Goal: Task Accomplishment & Management: Manage account settings

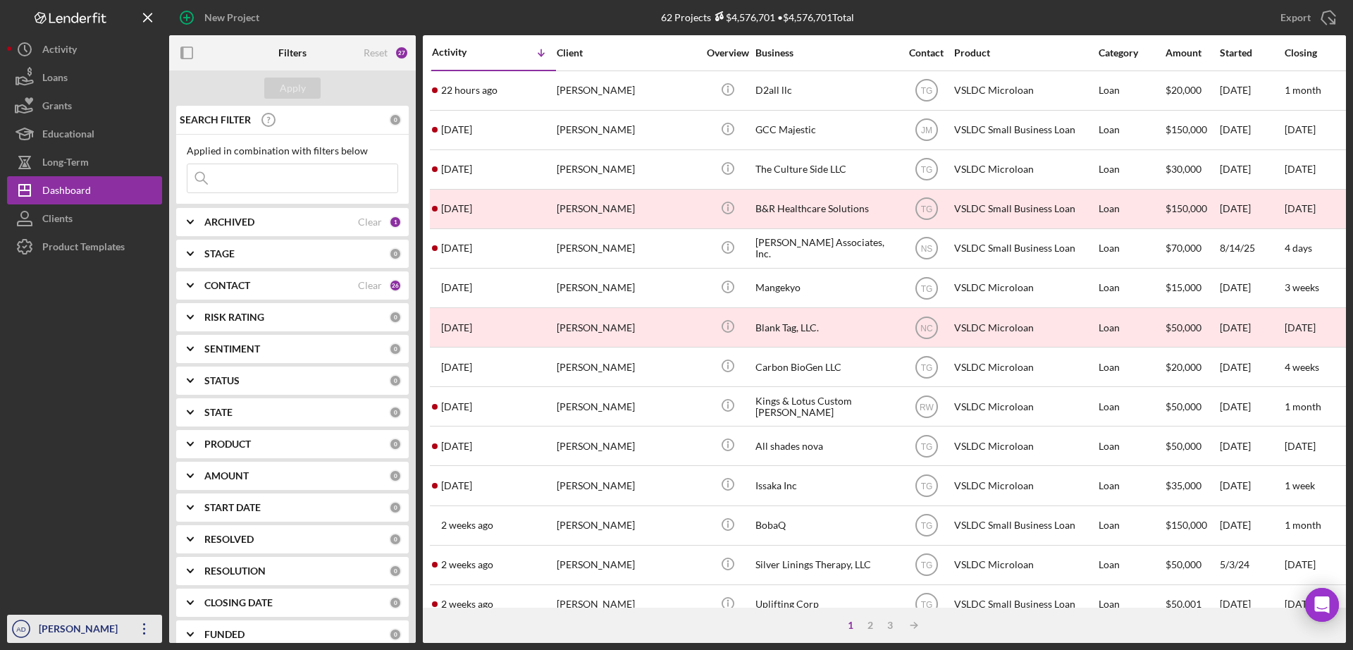
click at [86, 627] on div "[PERSON_NAME]" at bounding box center [81, 630] width 92 height 32
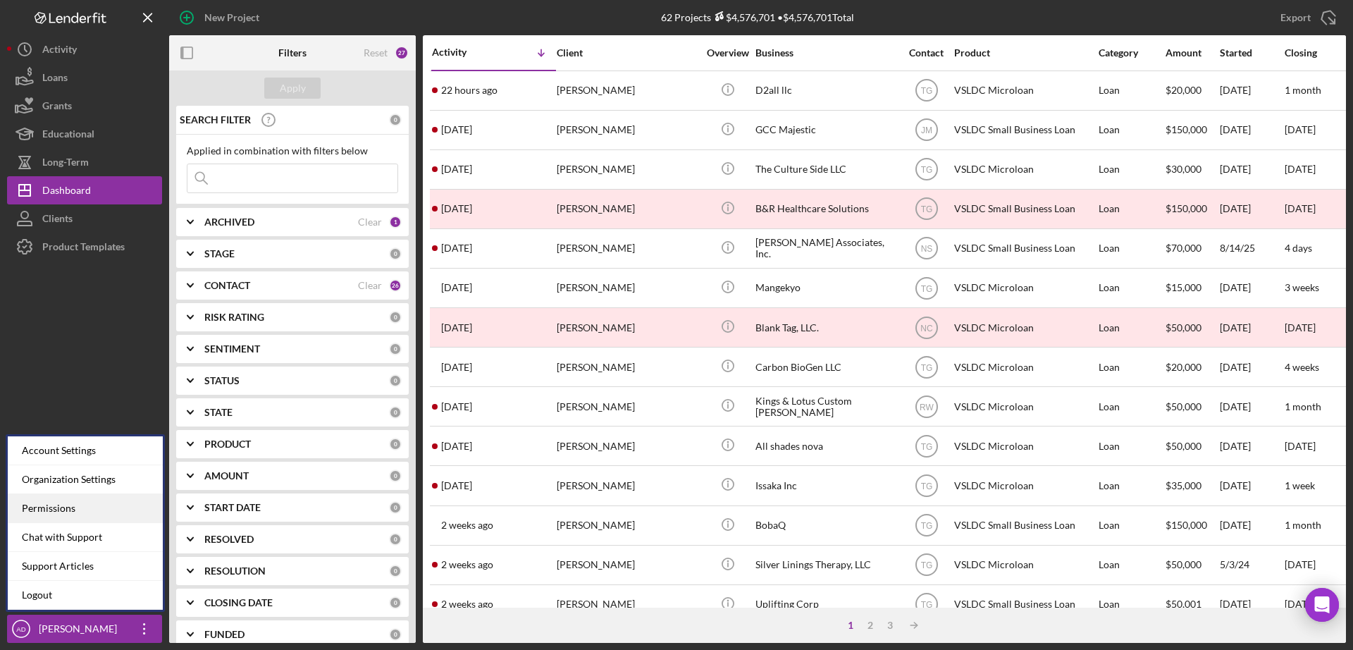
click at [53, 508] on div "Permissions" at bounding box center [85, 508] width 155 height 29
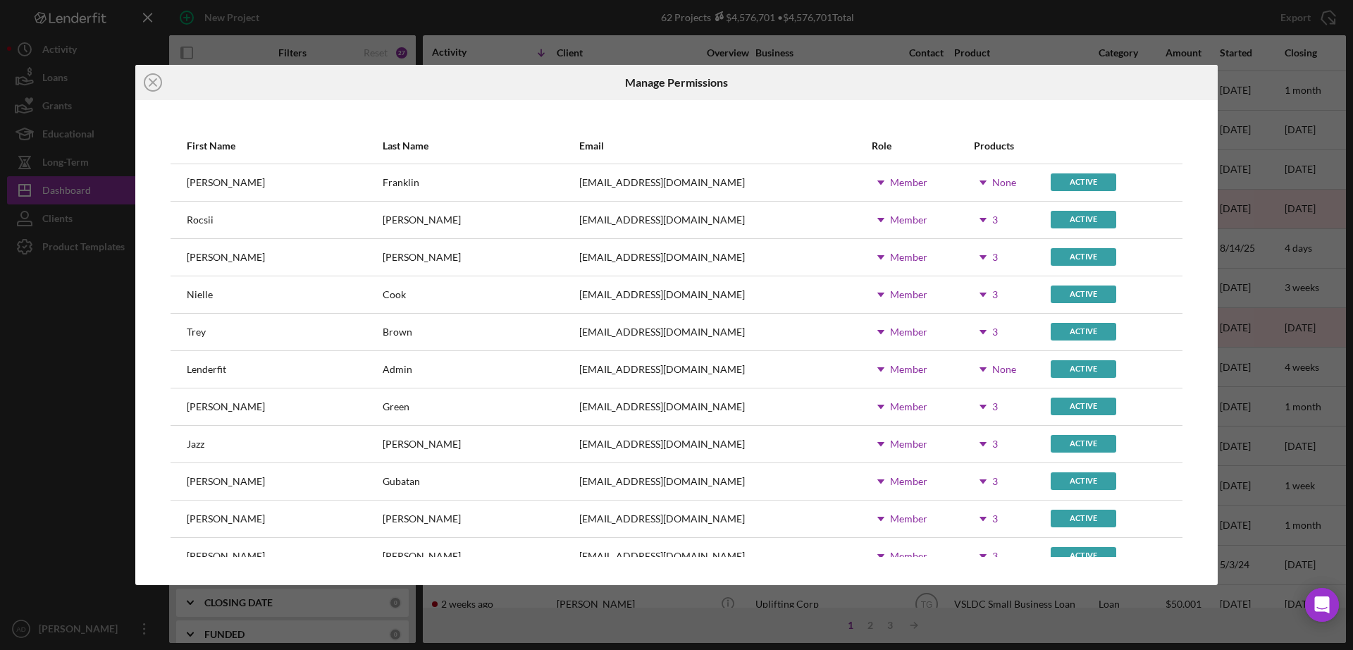
click at [965, 218] on icon "Icon/Dropdown Arrow" at bounding box center [982, 219] width 35 height 35
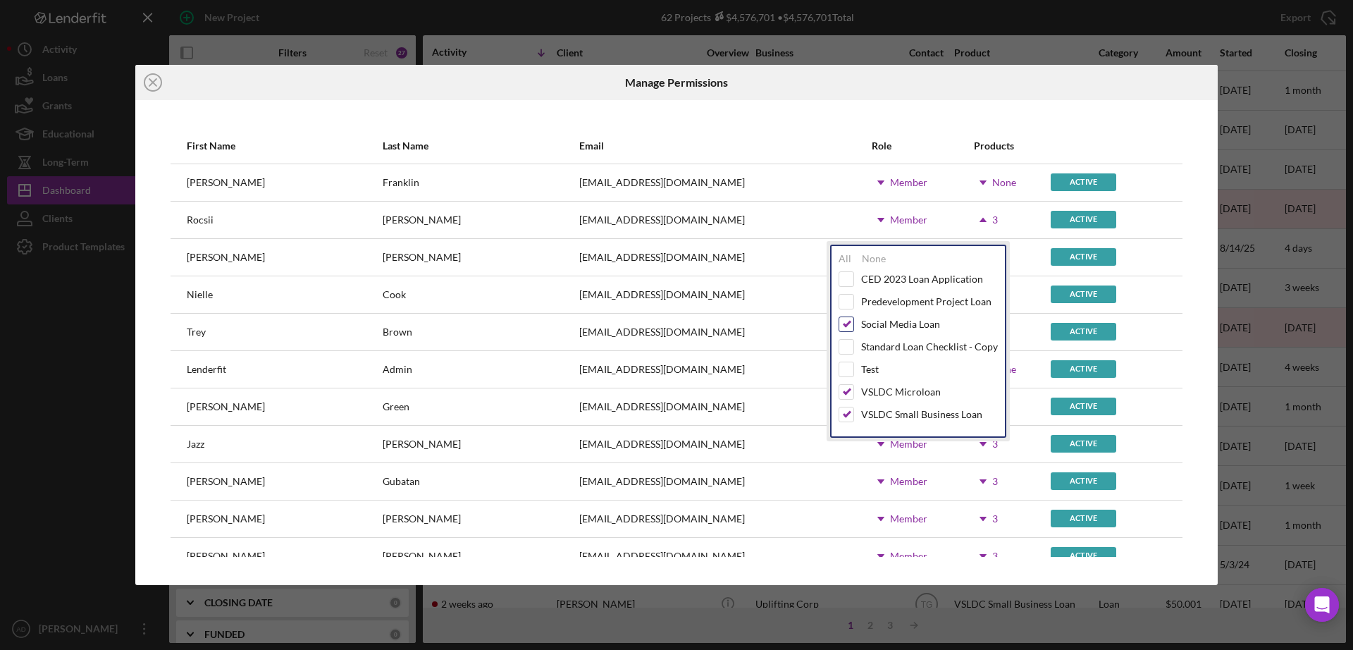
click at [848, 318] on input "checkbox" at bounding box center [846, 324] width 14 height 14
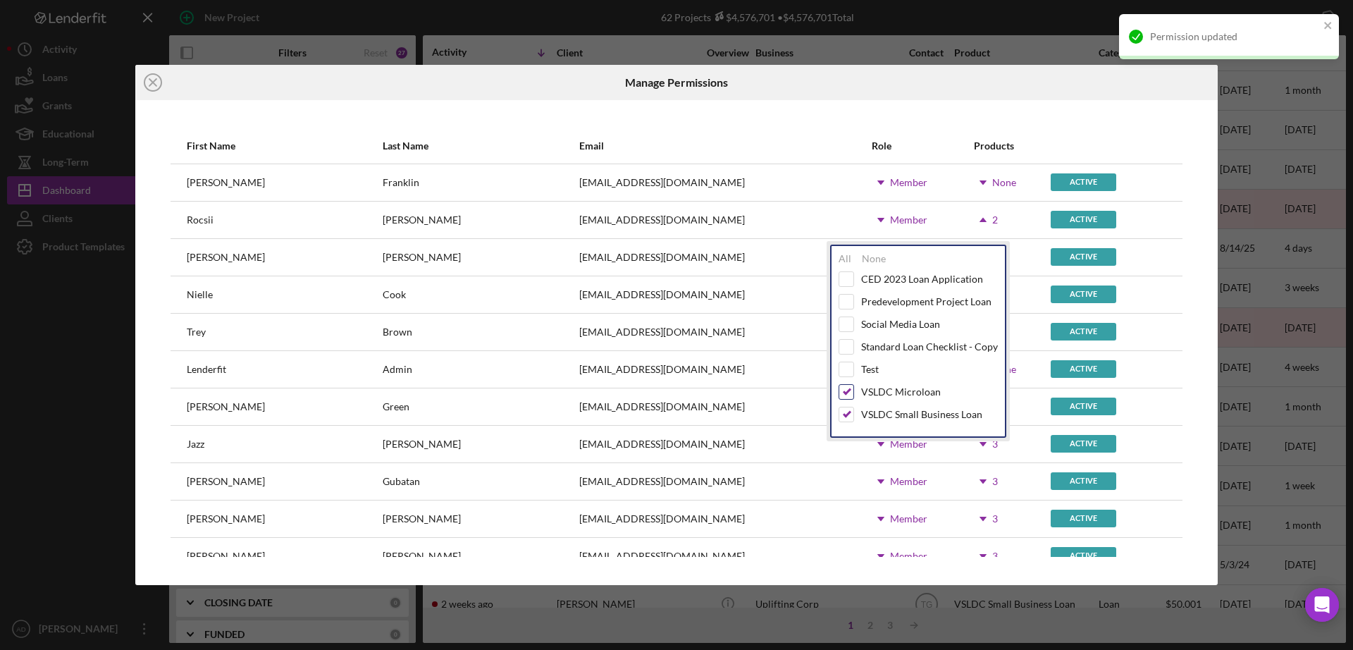
click at [848, 394] on input "checkbox" at bounding box center [846, 392] width 14 height 14
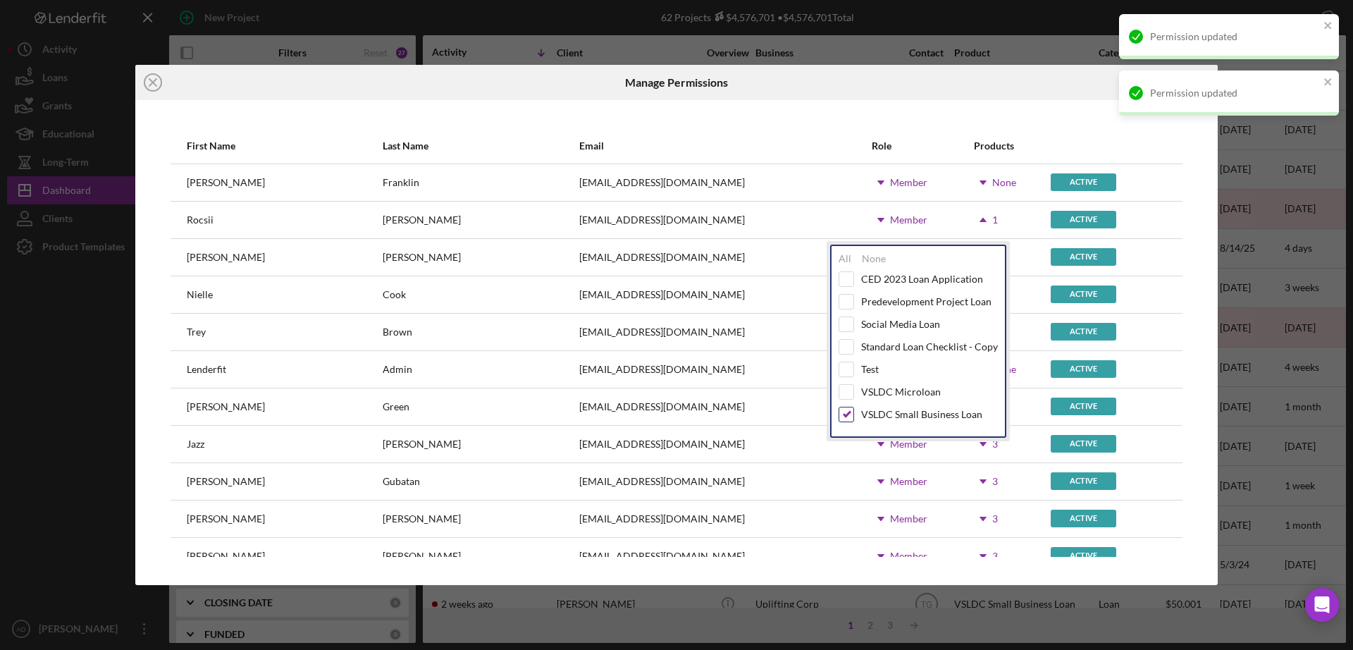
click at [843, 415] on input "checkbox" at bounding box center [846, 414] width 14 height 14
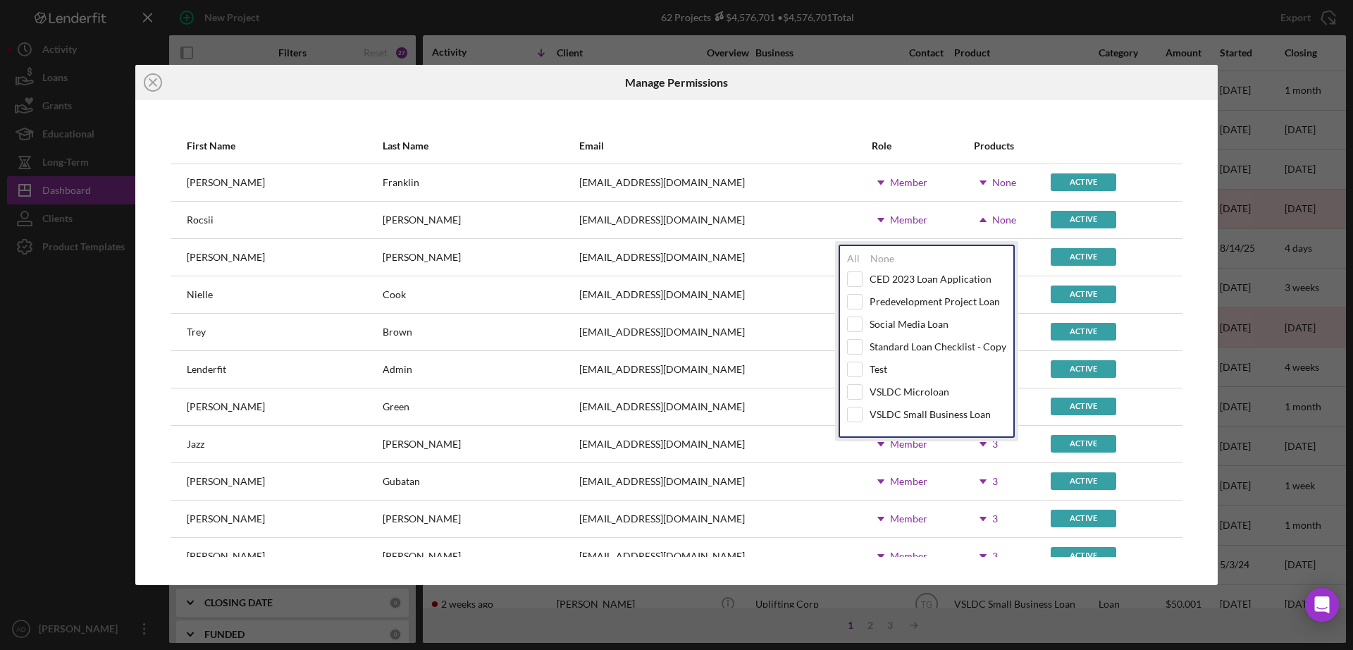
click at [889, 137] on div "Role" at bounding box center [921, 146] width 101 height 34
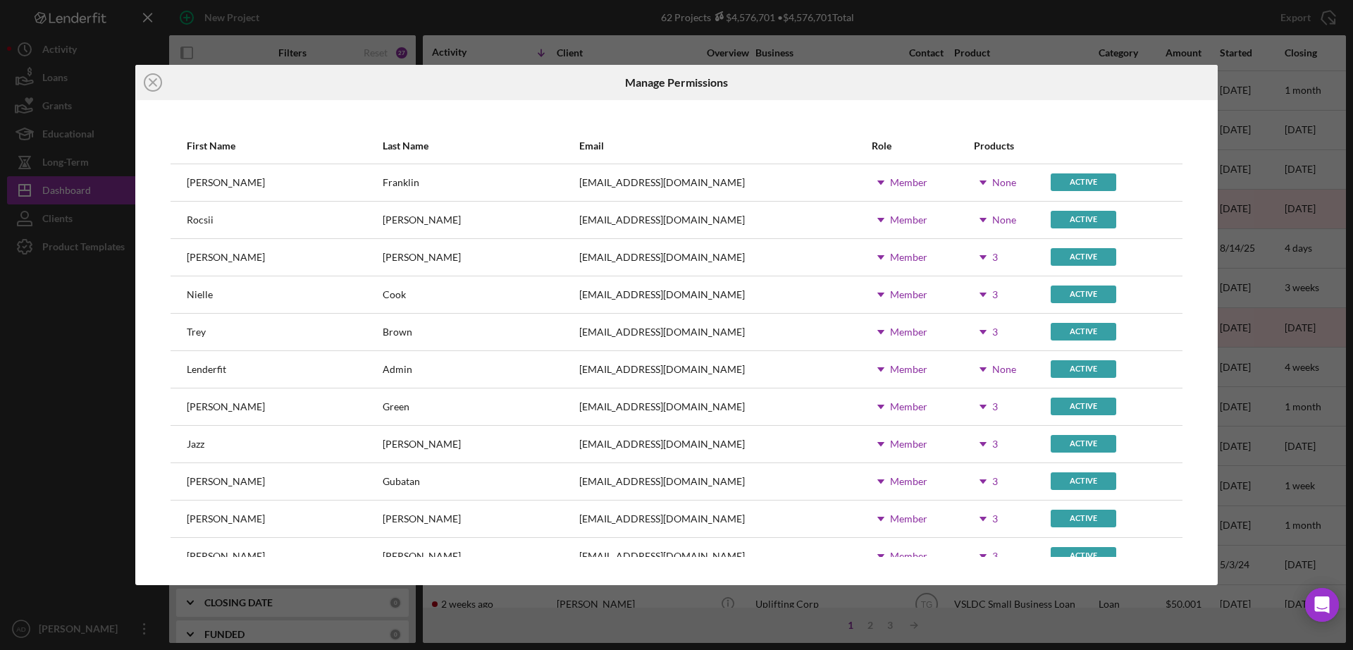
click at [979, 256] on use at bounding box center [982, 257] width 7 height 4
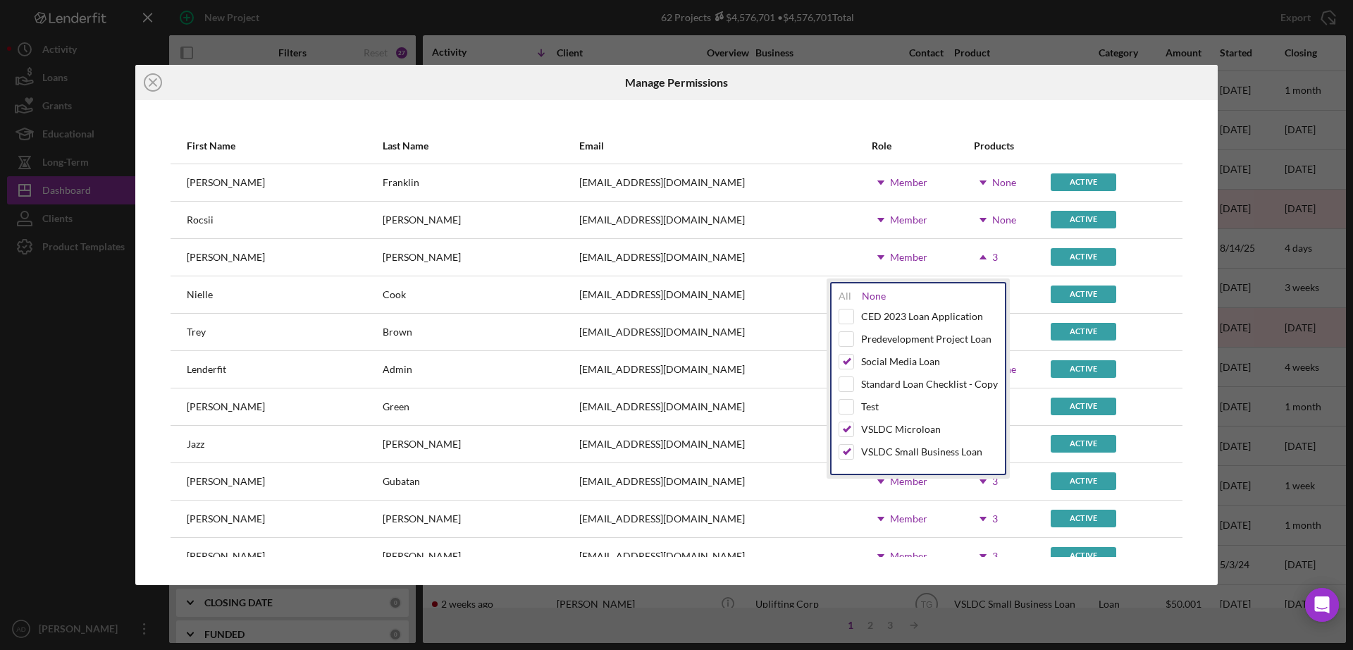
click at [870, 294] on div "None" at bounding box center [874, 295] width 24 height 11
click at [871, 129] on div "Role" at bounding box center [921, 146] width 101 height 34
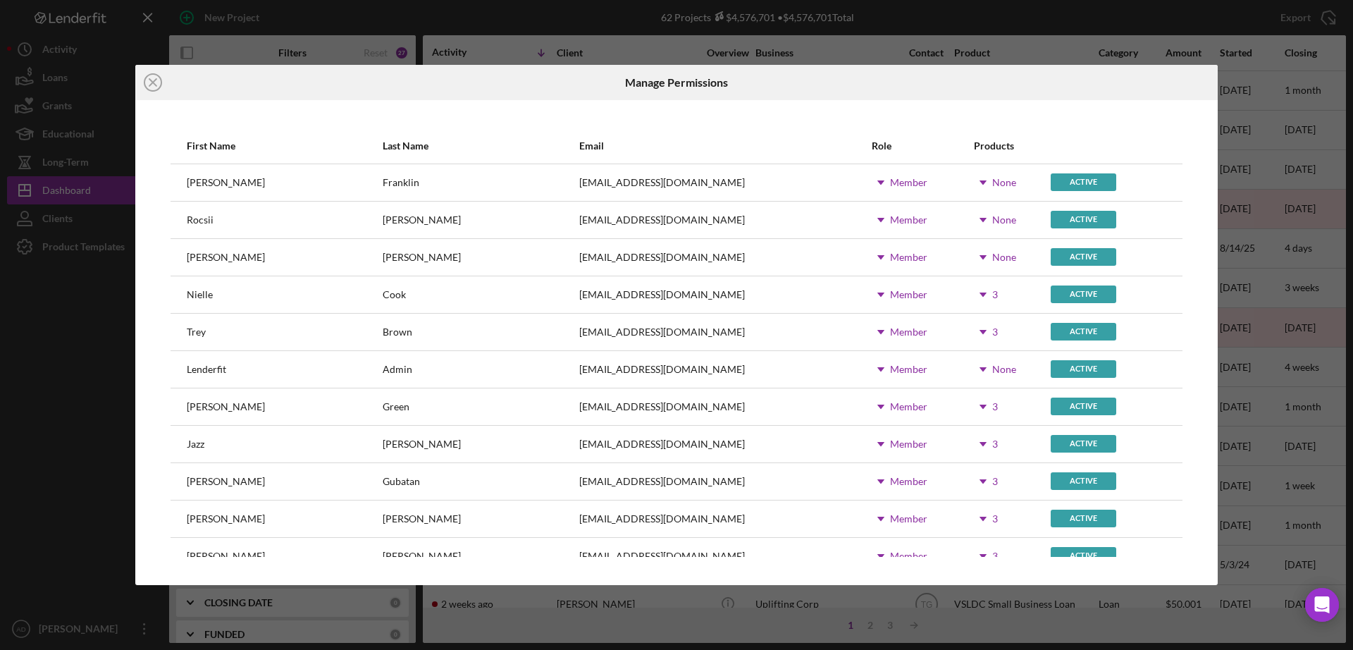
click at [979, 293] on use at bounding box center [982, 294] width 7 height 4
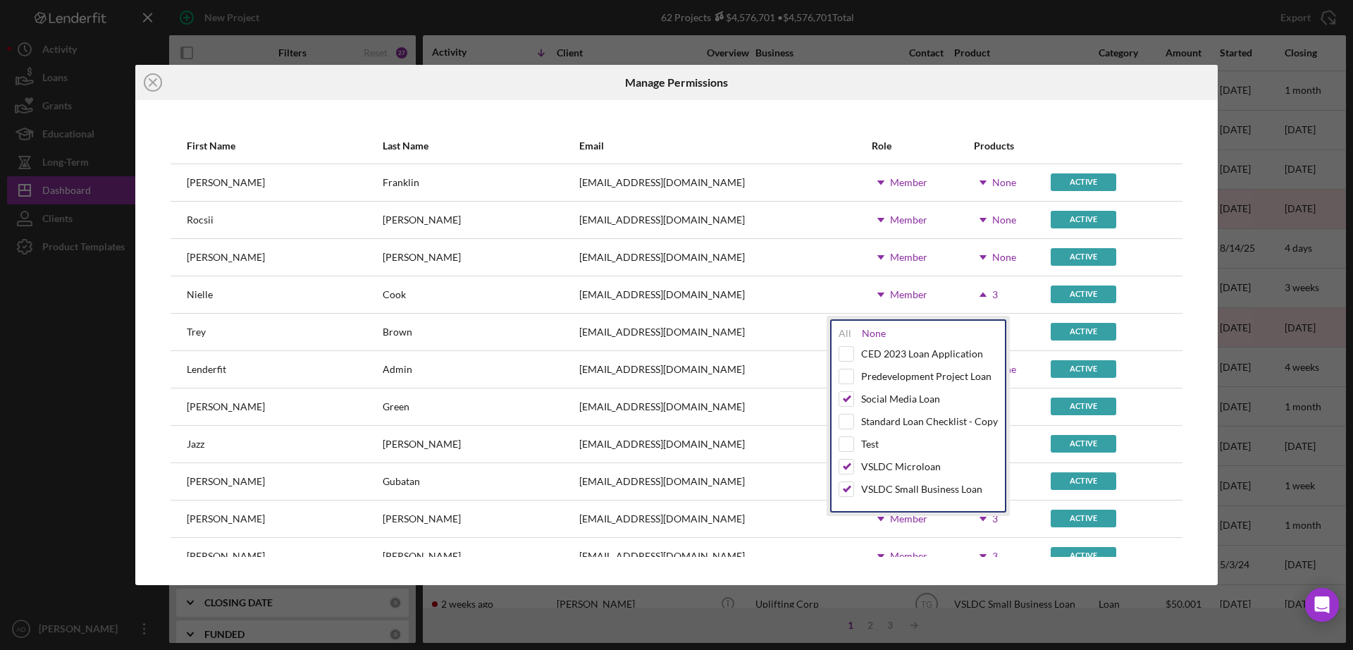
click at [874, 329] on div "None" at bounding box center [874, 333] width 24 height 11
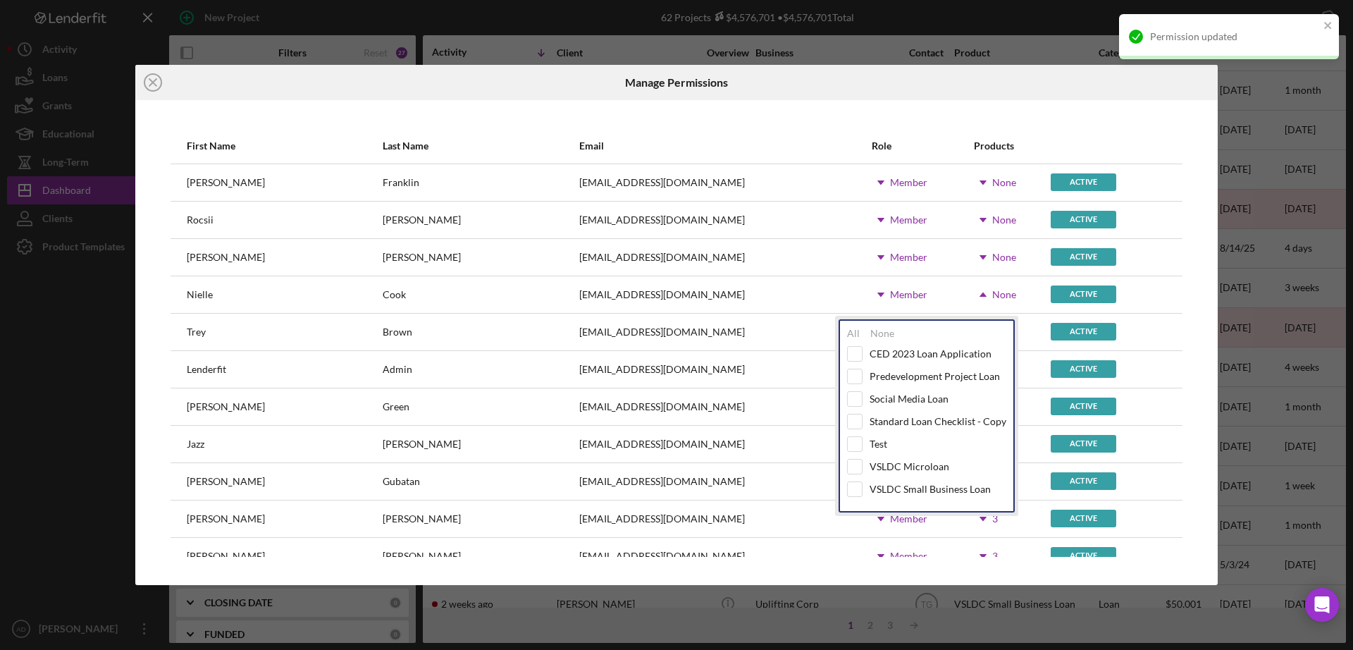
click at [872, 116] on div "First Name Last Name Email Role Products [PERSON_NAME] [EMAIL_ADDRESS][DOMAIN_N…" at bounding box center [676, 342] width 1082 height 485
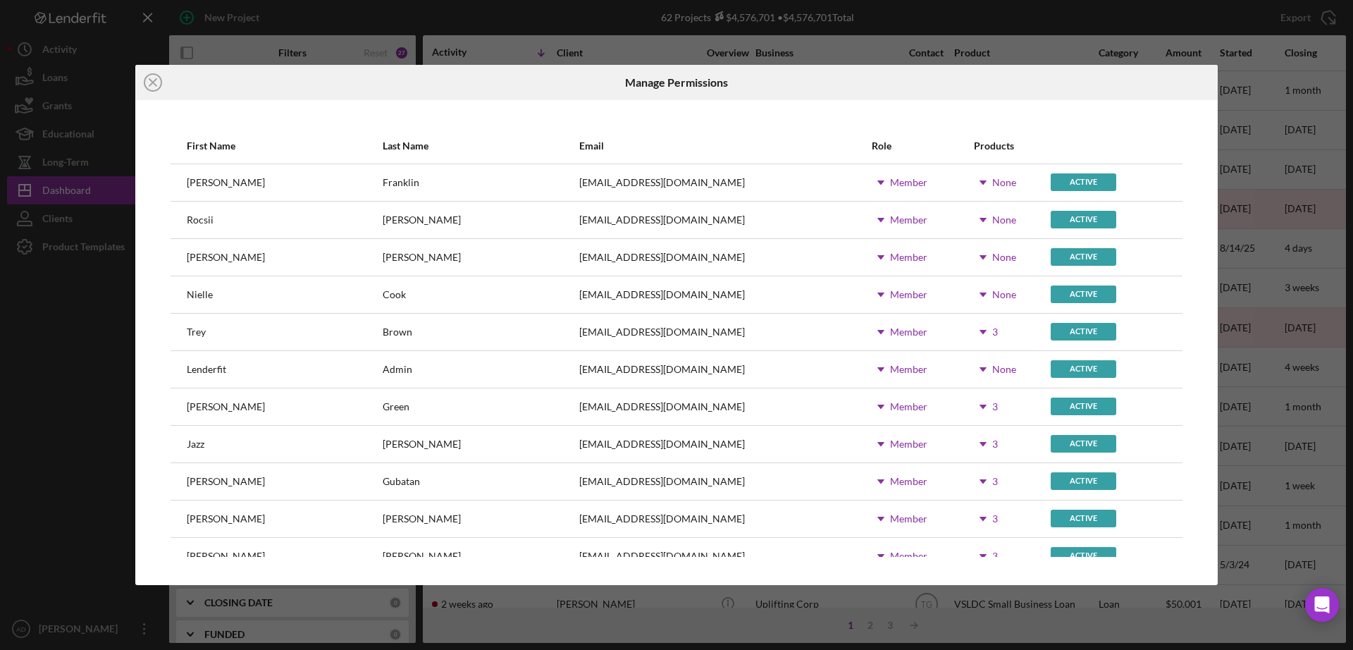
click at [979, 330] on use at bounding box center [982, 332] width 7 height 4
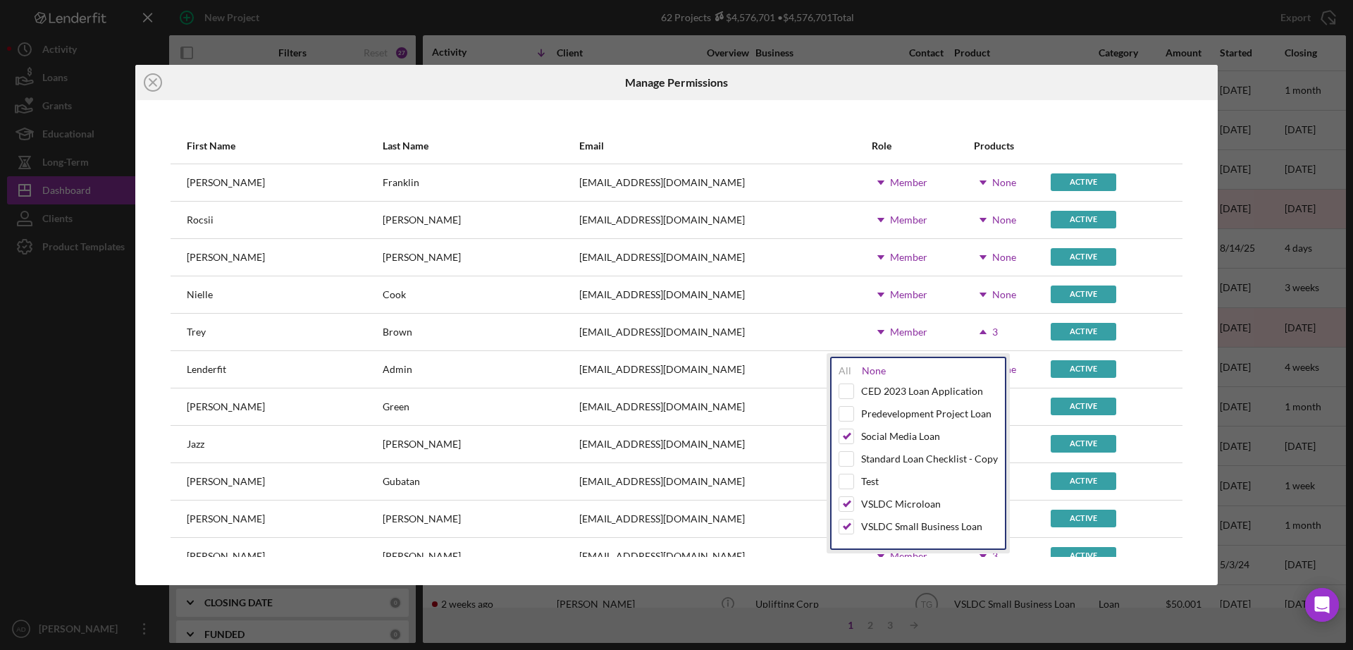
click at [871, 371] on div "None" at bounding box center [874, 370] width 24 height 11
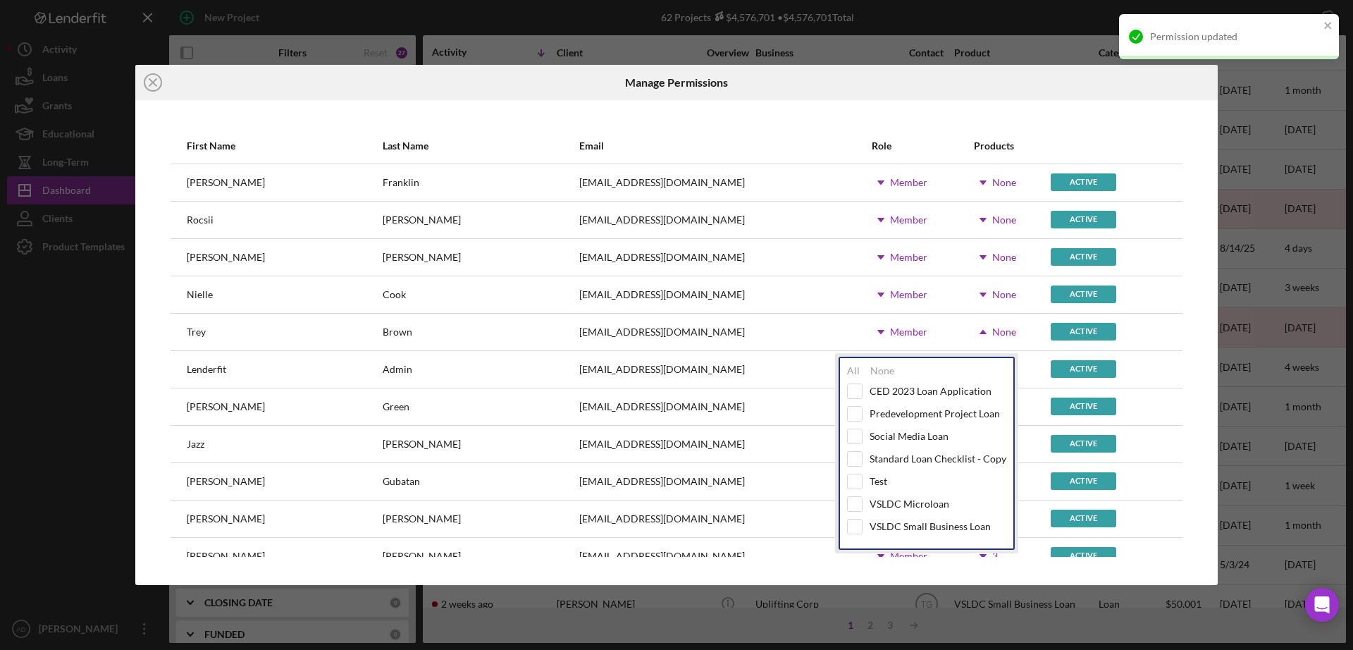
click at [857, 117] on div "First Name Last Name Email Role Products [PERSON_NAME] [EMAIL_ADDRESS][DOMAIN_N…" at bounding box center [676, 342] width 1082 height 485
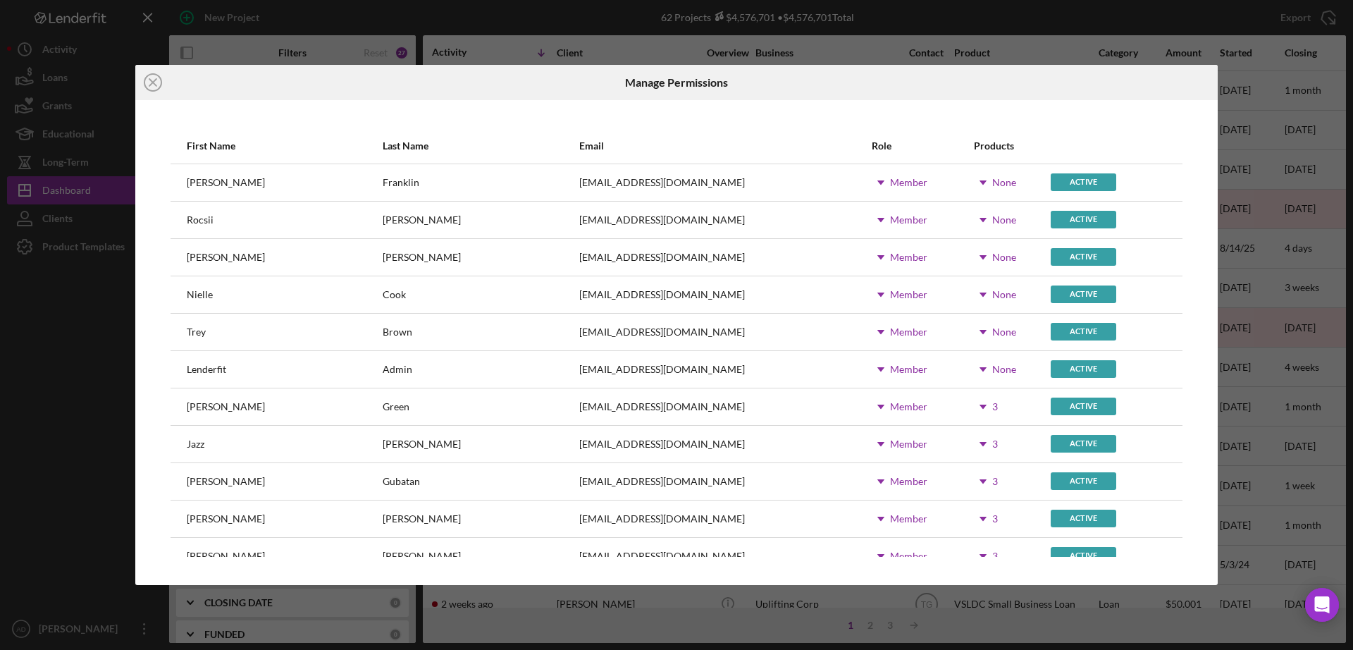
click at [965, 404] on icon "Icon/Dropdown Arrow" at bounding box center [982, 406] width 35 height 35
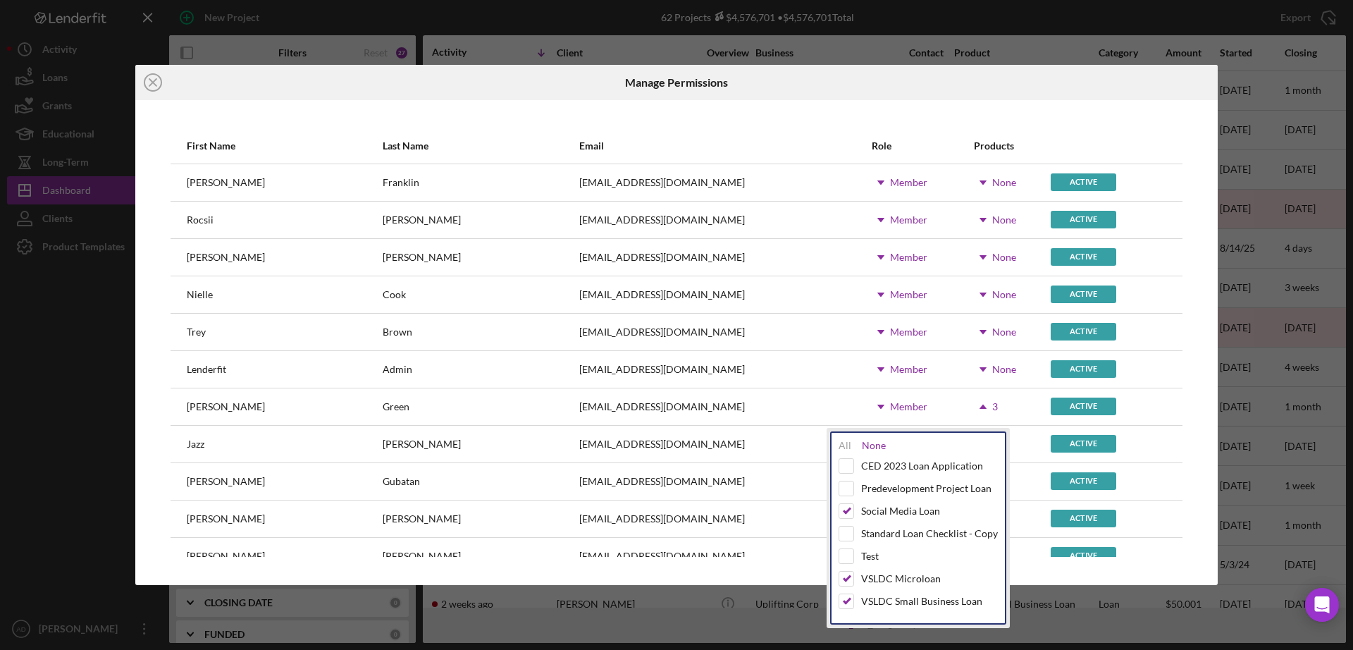
click at [869, 442] on div "None" at bounding box center [874, 445] width 24 height 11
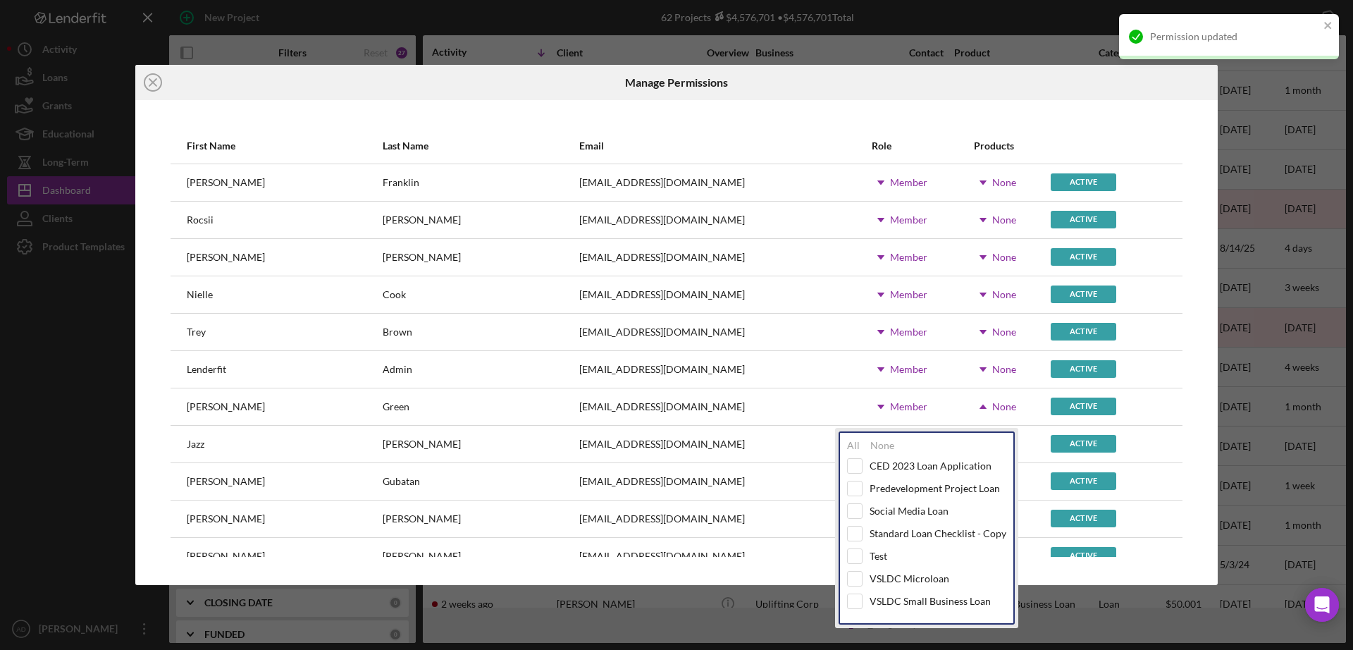
click at [871, 130] on div "Role" at bounding box center [921, 146] width 101 height 34
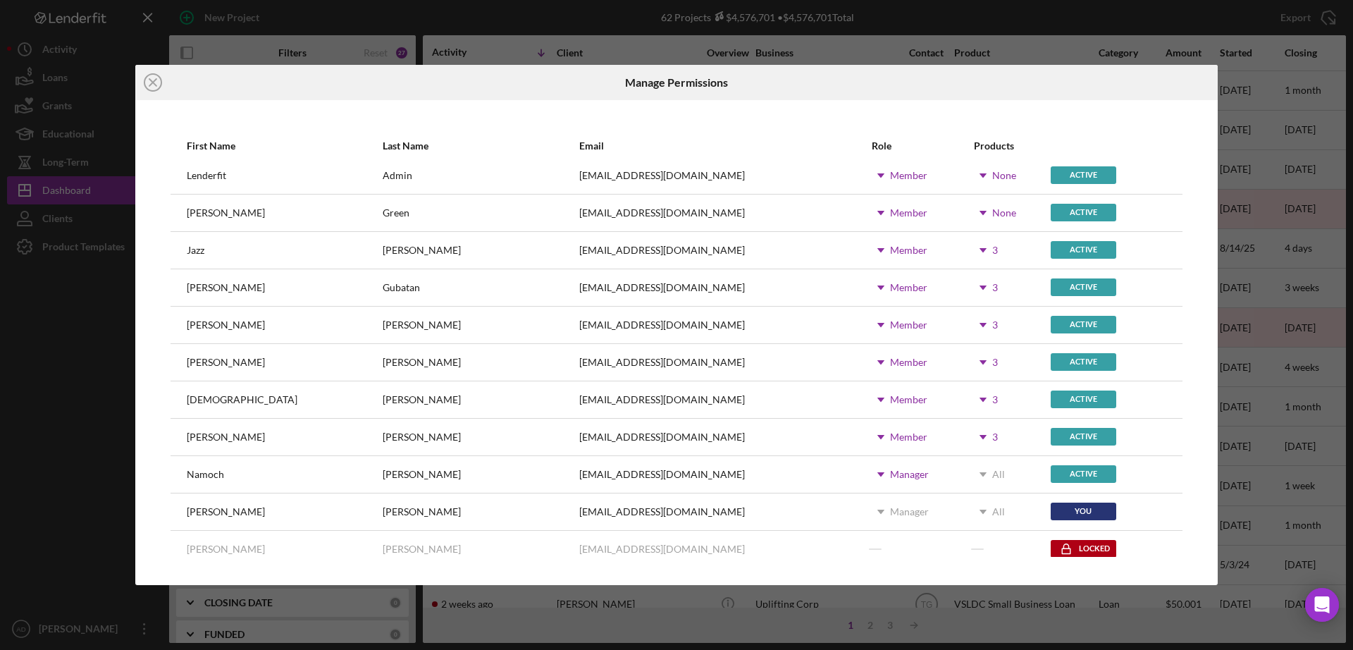
scroll to position [201, 0]
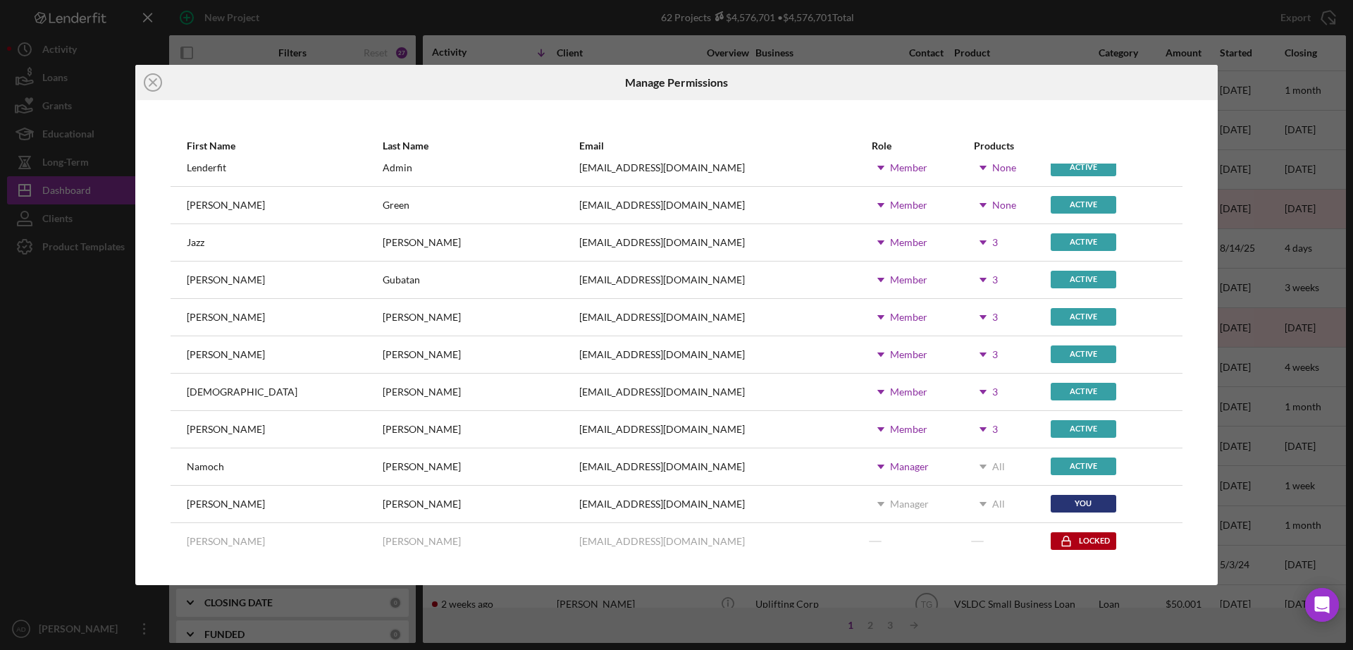
click at [965, 240] on icon "Icon/Dropdown Arrow" at bounding box center [982, 242] width 35 height 35
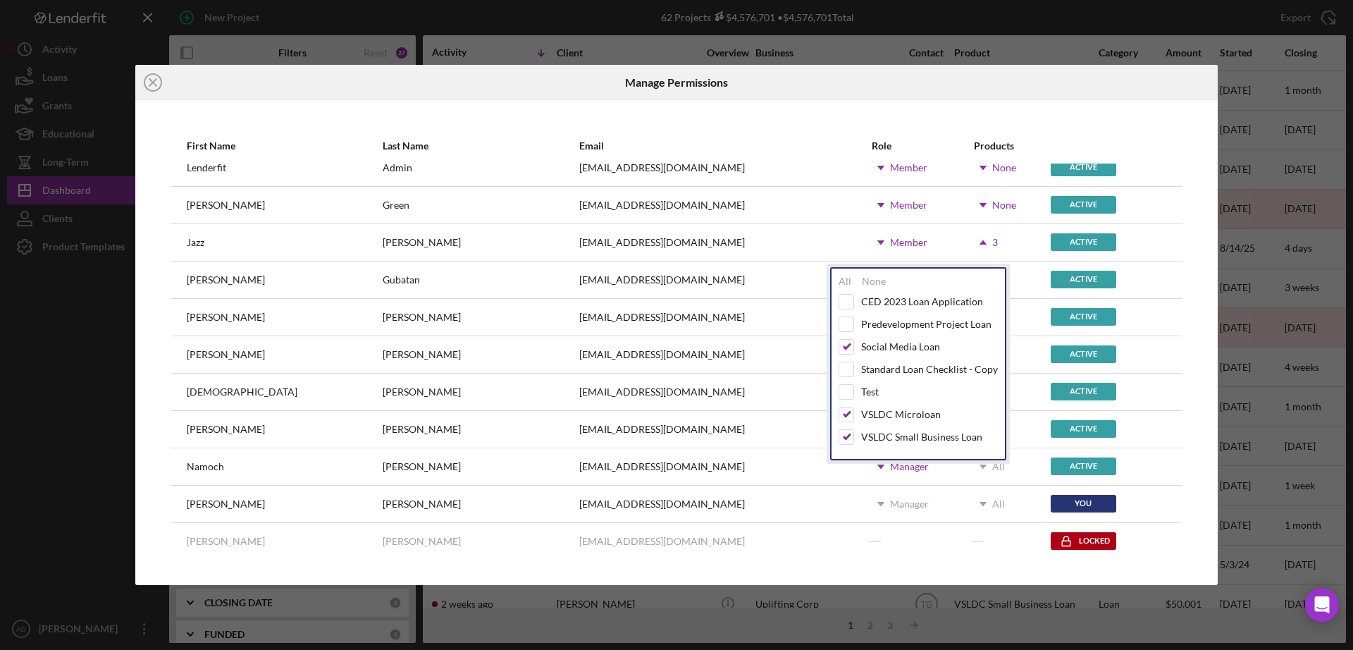
click at [846, 110] on div "First Name Last Name Email Role Products [PERSON_NAME] [EMAIL_ADDRESS][DOMAIN_N…" at bounding box center [676, 342] width 1082 height 485
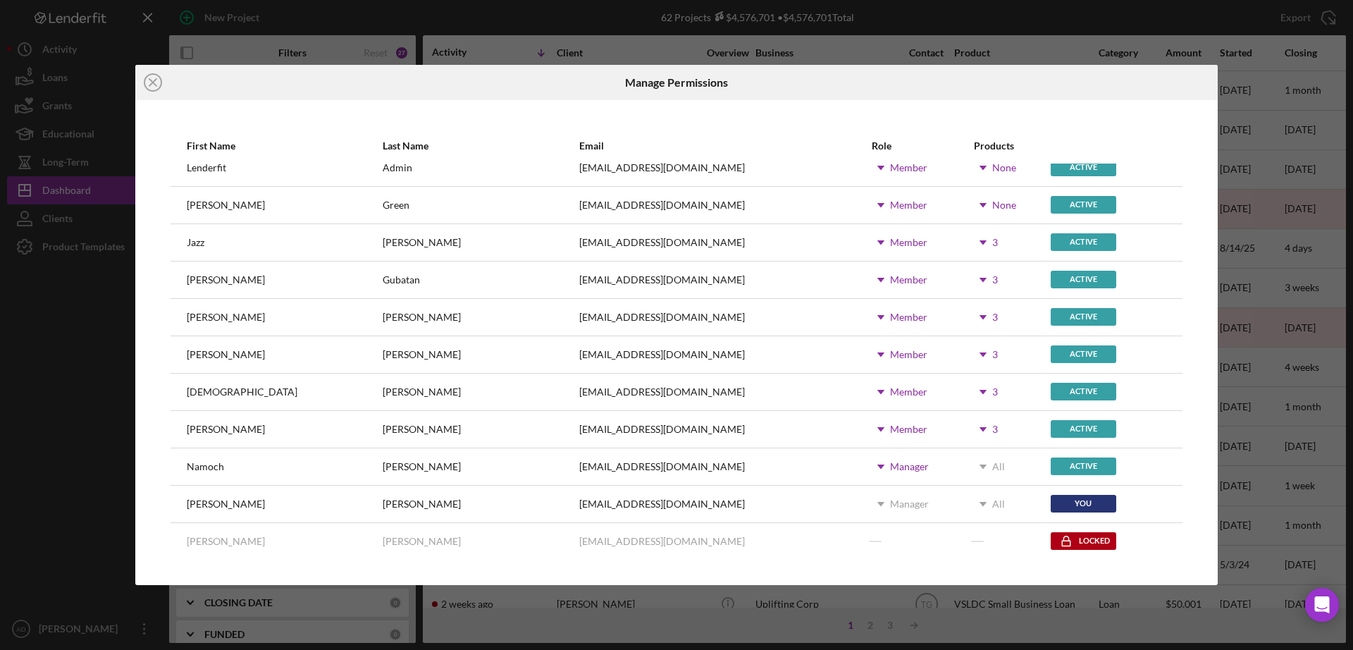
click at [965, 314] on icon "Icon/Dropdown Arrow" at bounding box center [982, 316] width 35 height 35
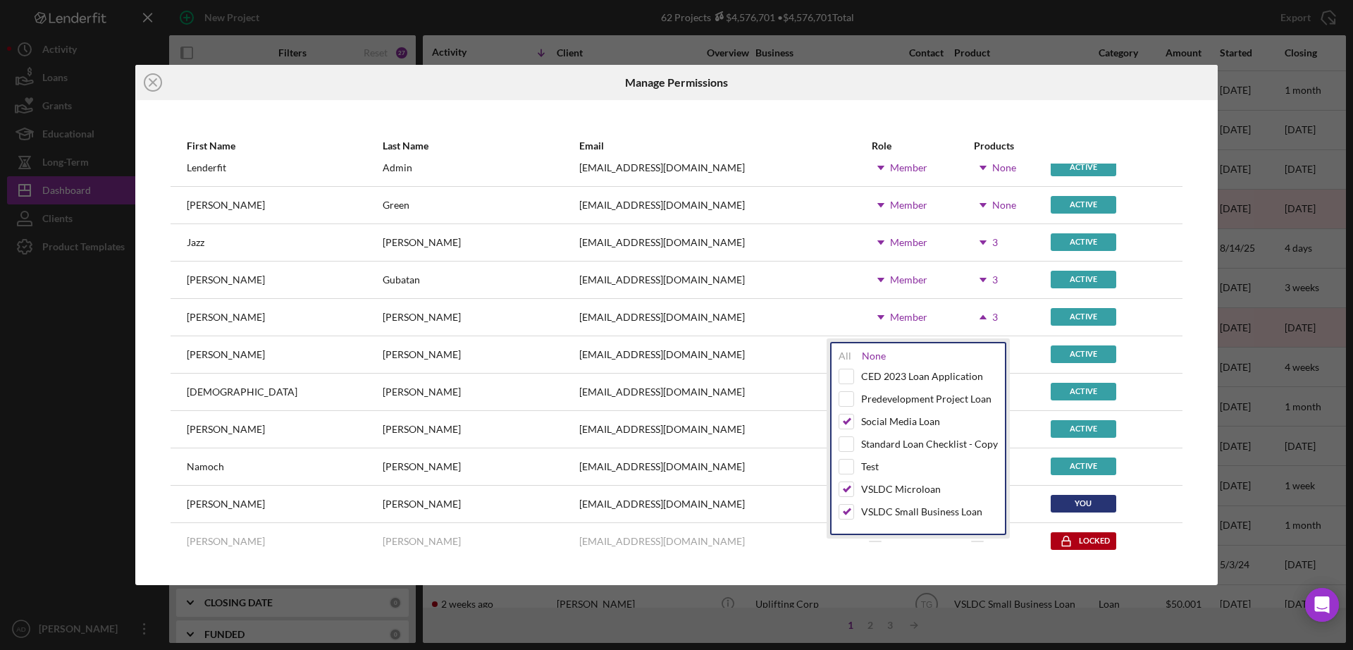
click at [872, 356] on div "None" at bounding box center [874, 355] width 24 height 11
click at [871, 129] on div "Role" at bounding box center [921, 146] width 101 height 34
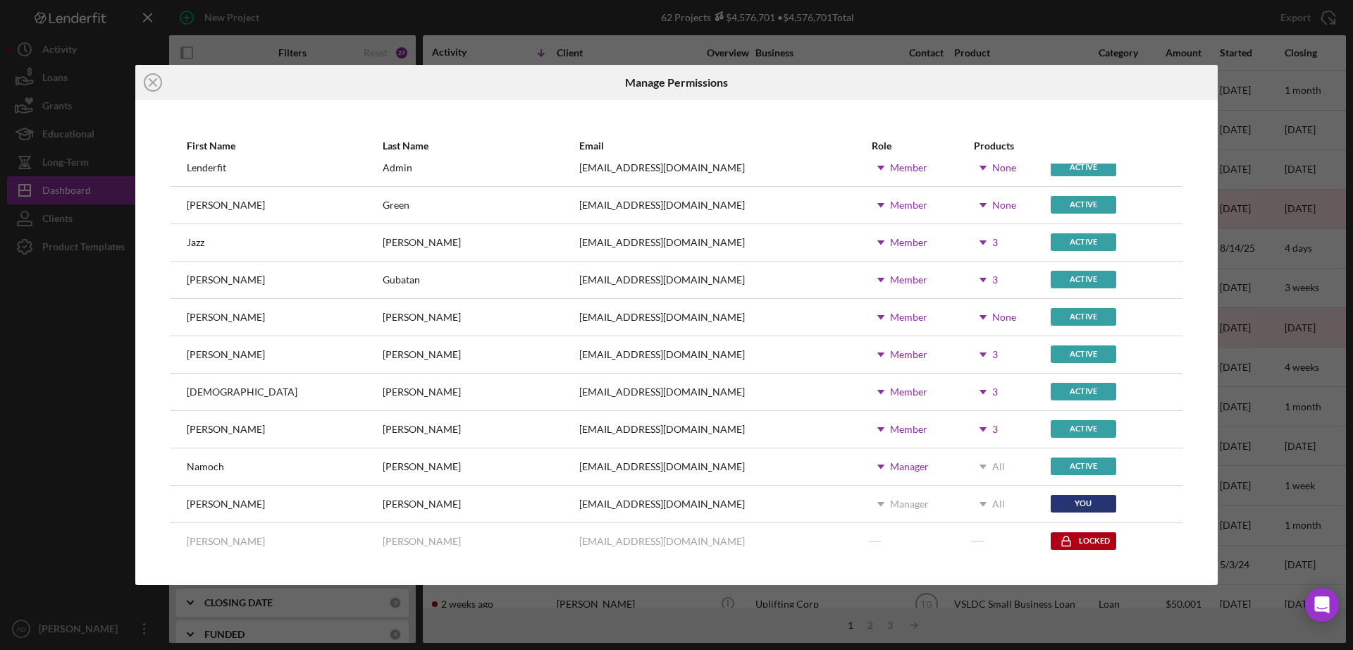
click at [979, 353] on use at bounding box center [982, 354] width 7 height 4
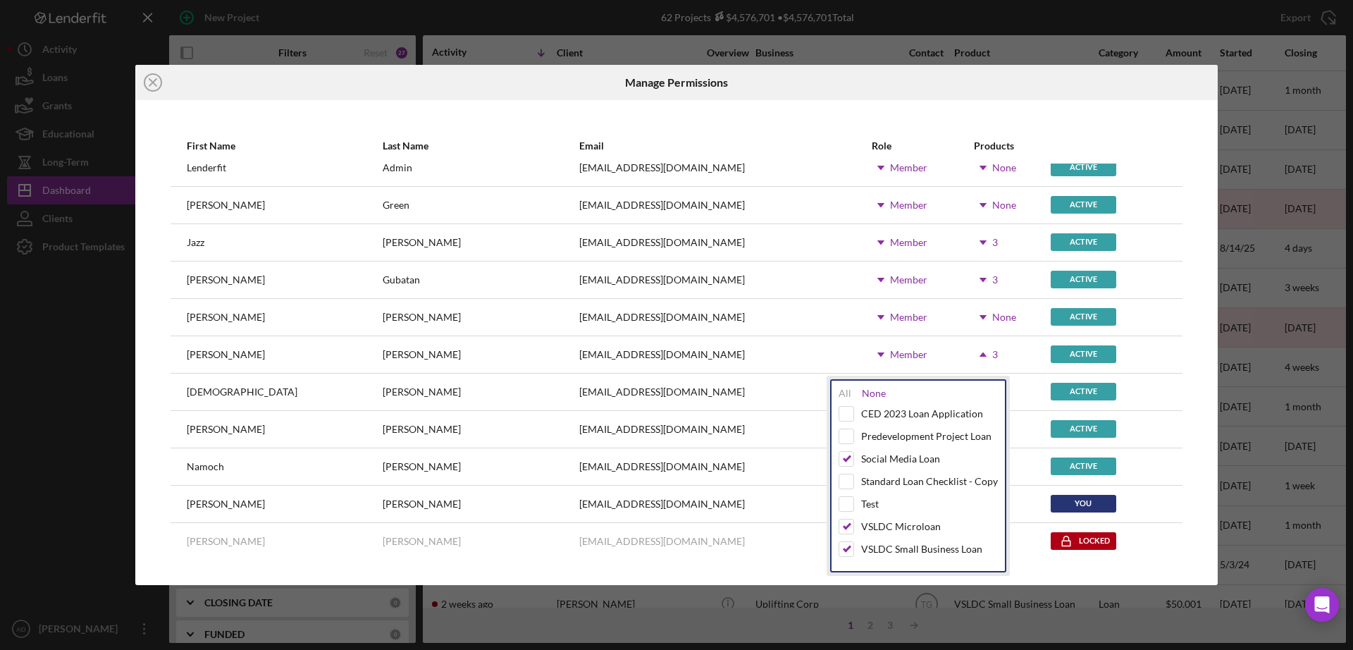
click at [870, 390] on div "None" at bounding box center [874, 392] width 24 height 11
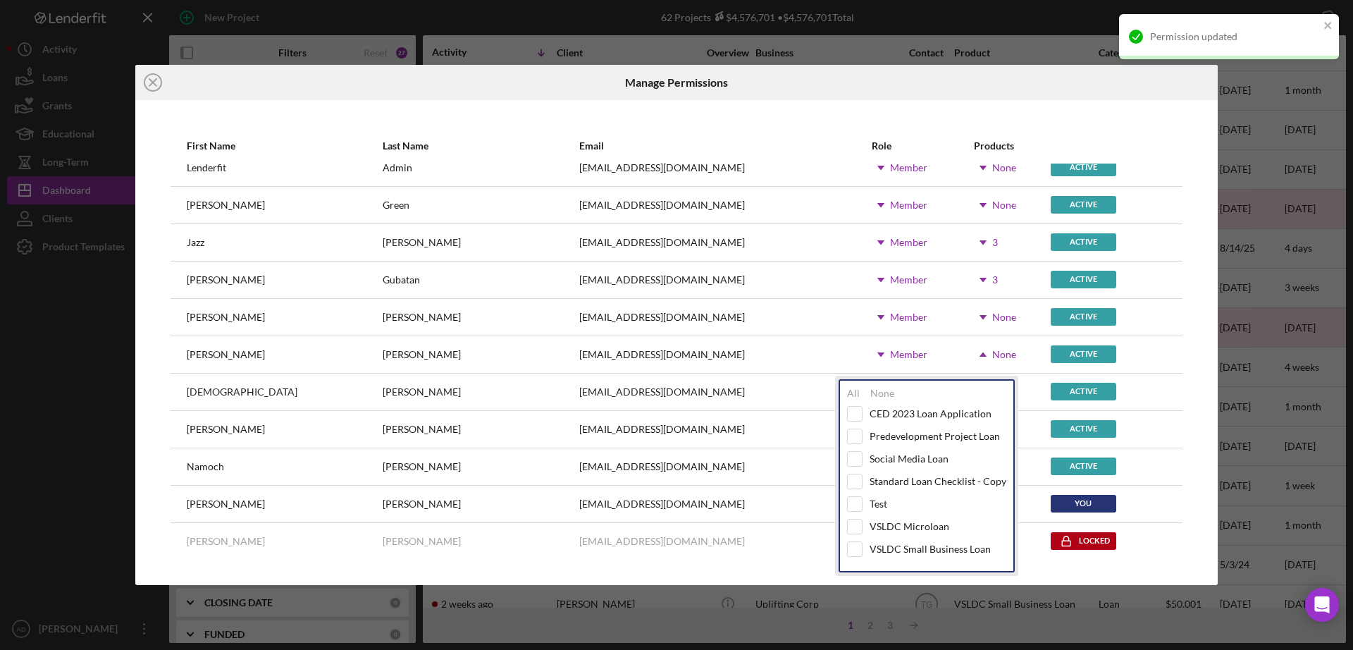
click at [870, 111] on div "First Name Last Name Email Role Products [PERSON_NAME] [EMAIL_ADDRESS][DOMAIN_N…" at bounding box center [676, 342] width 1082 height 485
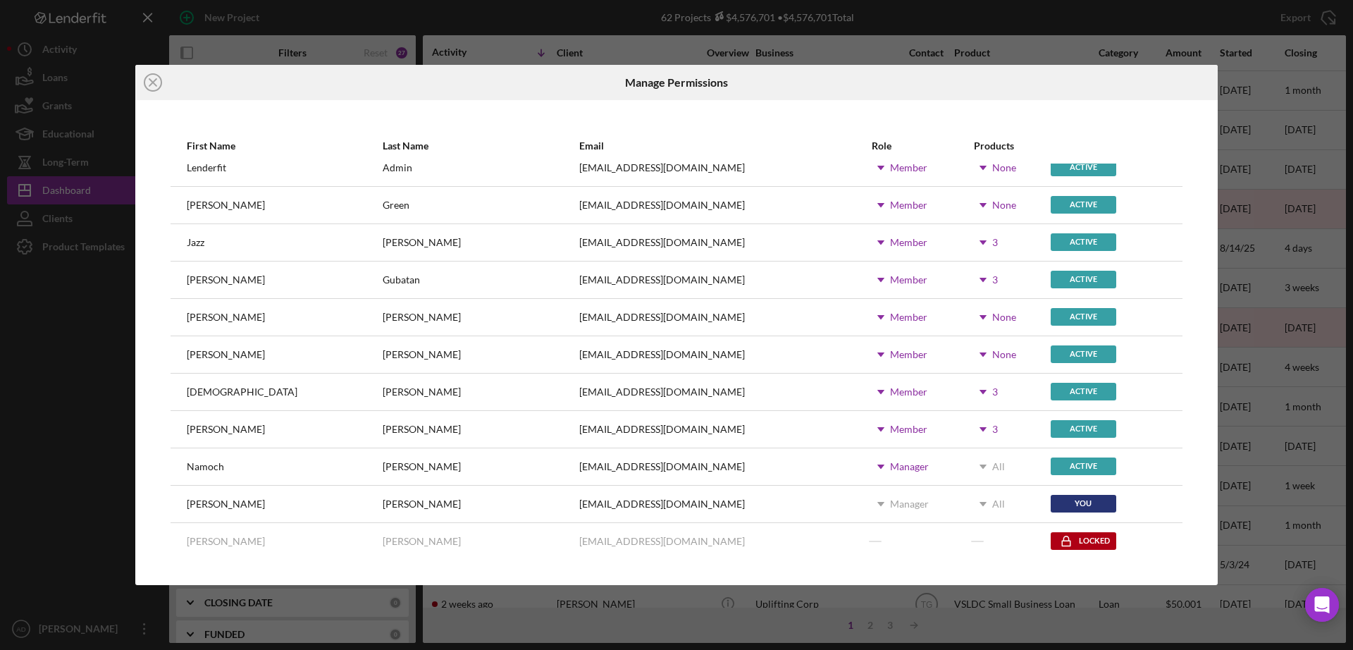
click at [979, 392] on use at bounding box center [982, 392] width 7 height 4
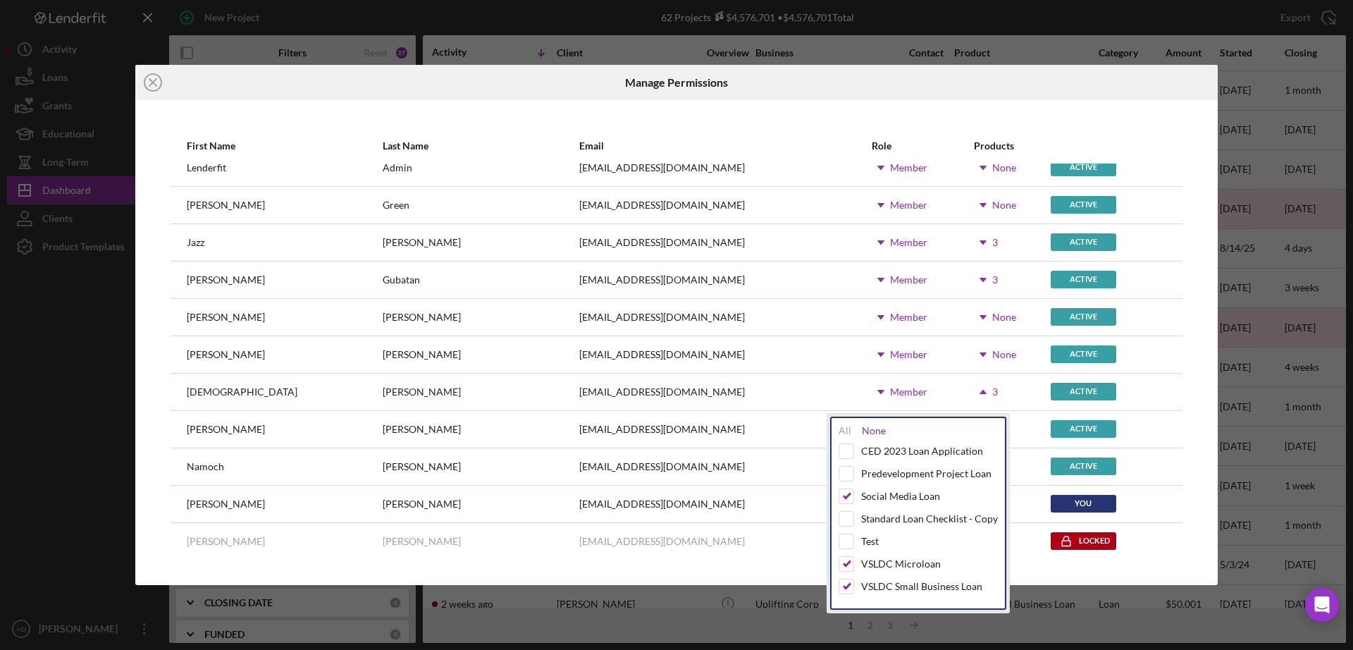
click at [874, 427] on div "None" at bounding box center [874, 430] width 24 height 11
click at [879, 100] on div "First Name Last Name Email Role Products [PERSON_NAME] [EMAIL_ADDRESS][DOMAIN_N…" at bounding box center [676, 342] width 1082 height 485
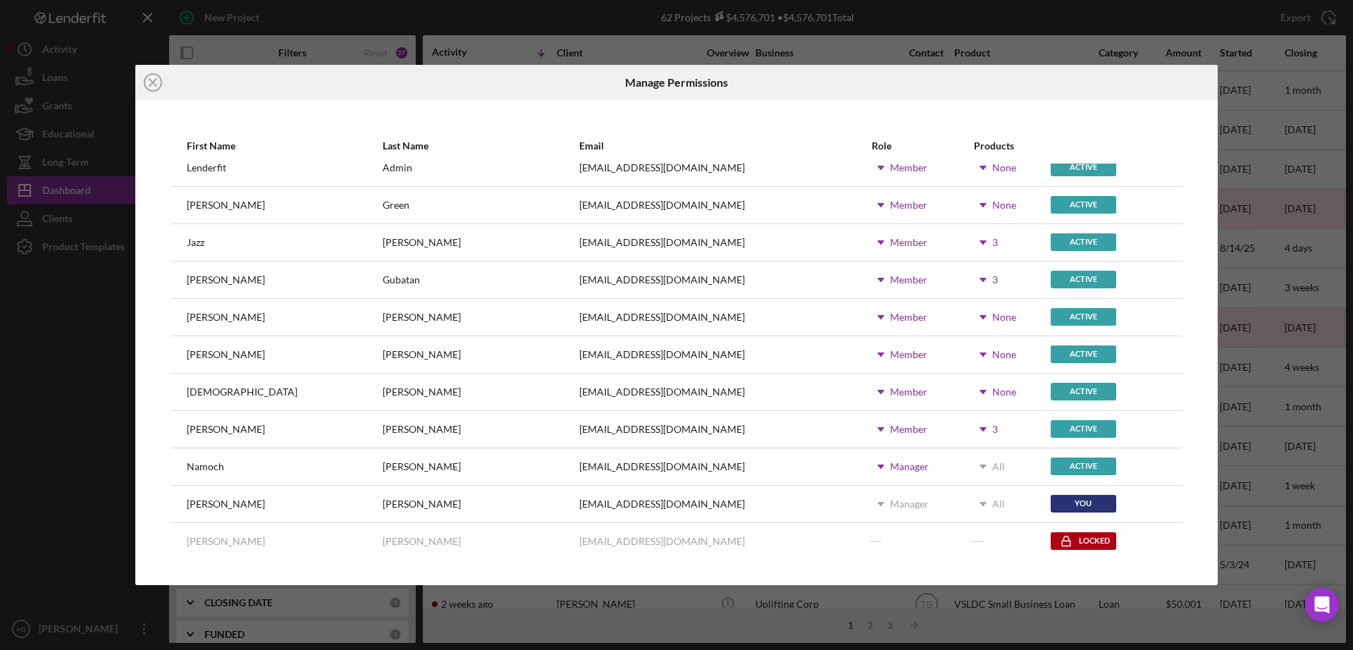
click at [965, 426] on icon "Icon/Dropdown Arrow" at bounding box center [982, 428] width 35 height 35
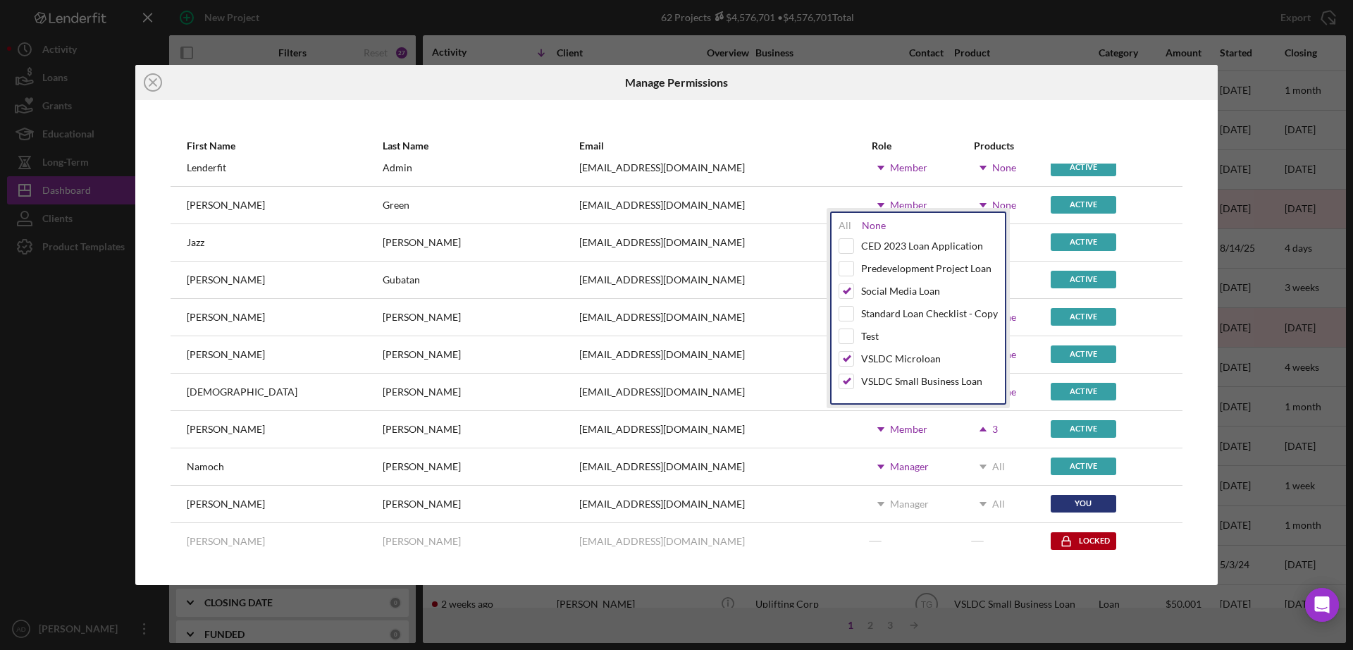
click at [870, 227] on div "None" at bounding box center [874, 225] width 24 height 11
click at [859, 122] on div "First Name Last Name Email Role Products [PERSON_NAME] [EMAIL_ADDRESS][DOMAIN_N…" at bounding box center [676, 342] width 1082 height 485
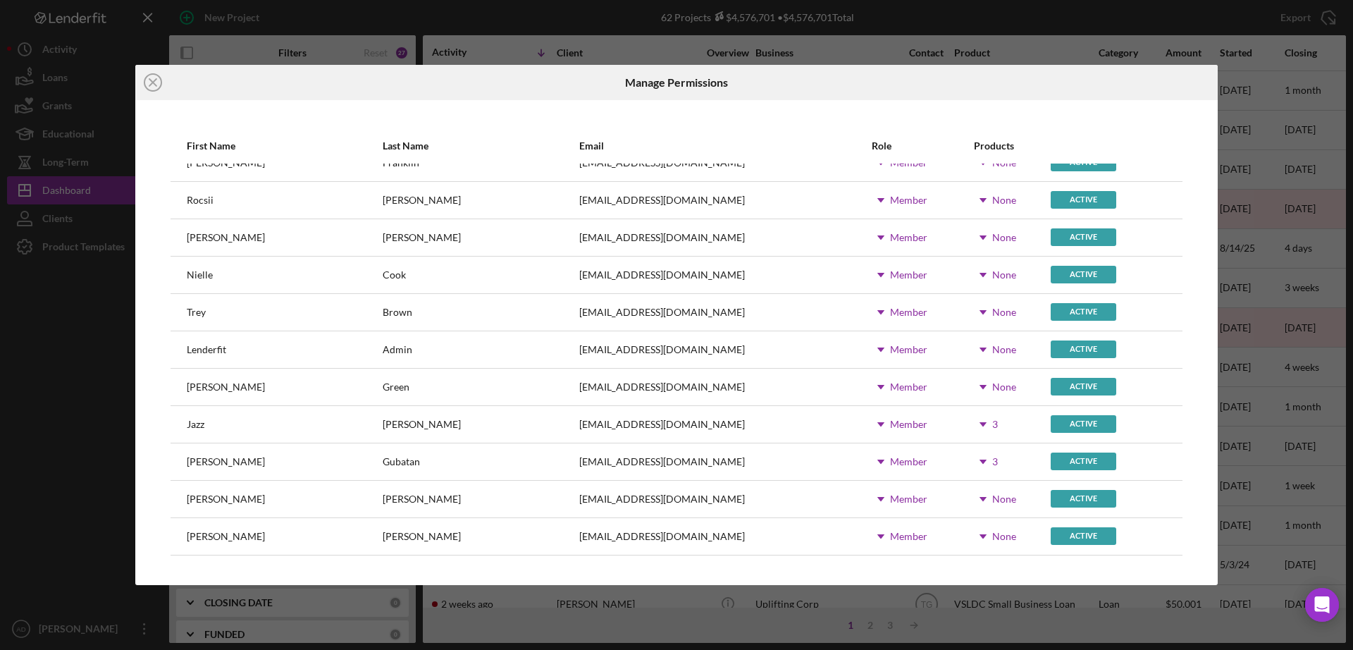
scroll to position [0, 0]
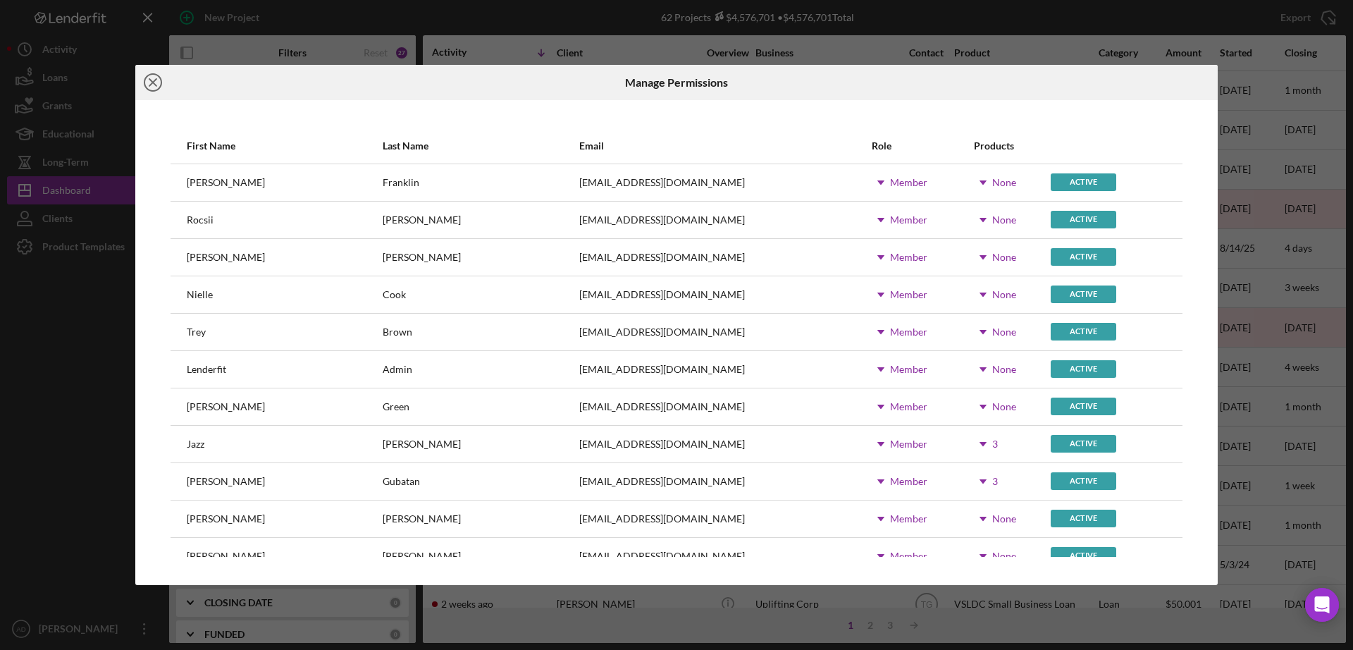
click at [150, 78] on icon "Icon/Close" at bounding box center [152, 82] width 35 height 35
